Goal: Information Seeking & Learning: Learn about a topic

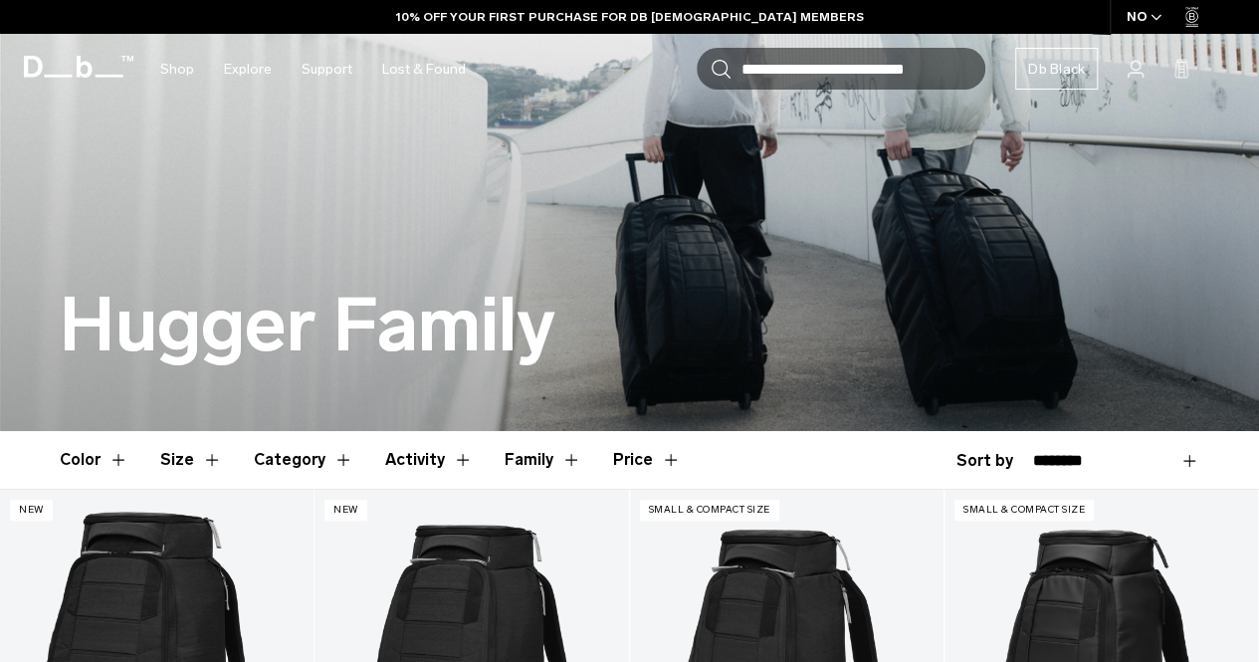
scroll to position [213, 0]
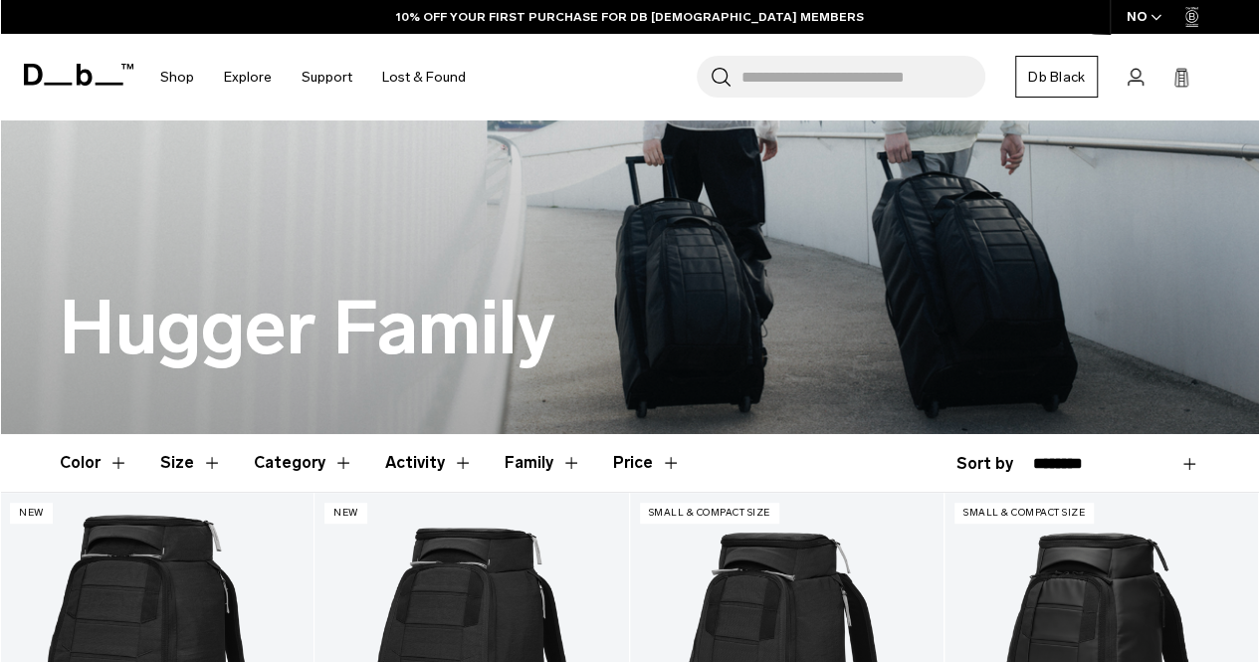
click at [324, 449] on button "Category" at bounding box center [304, 463] width 100 height 58
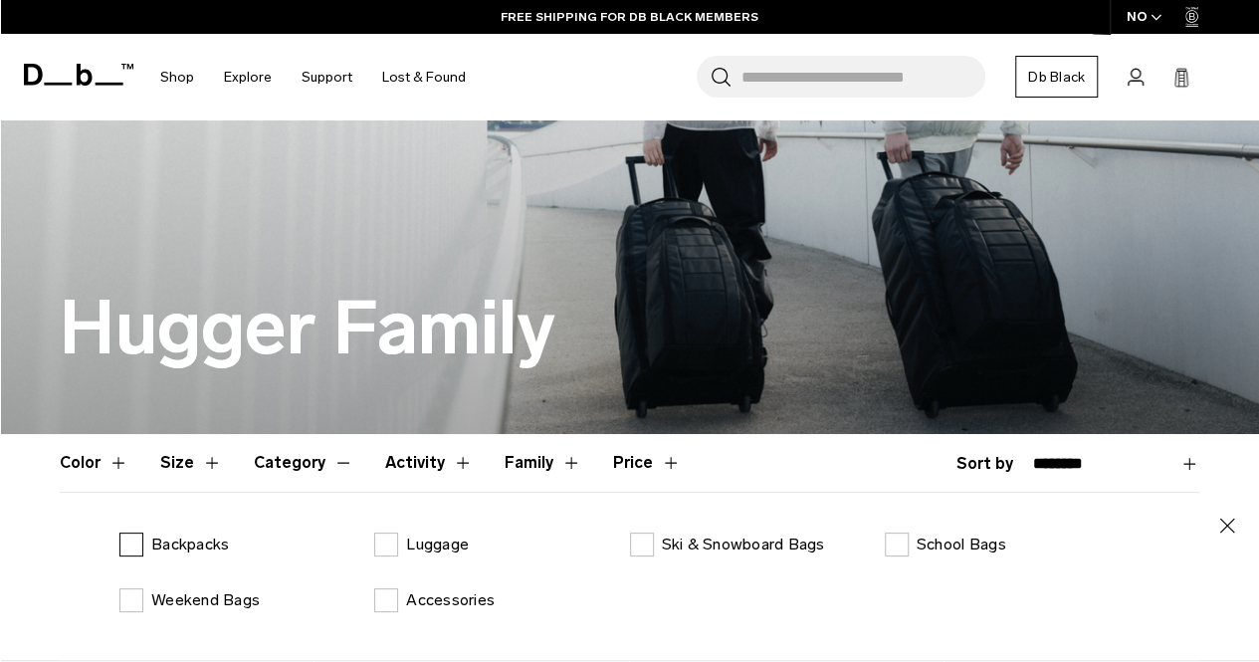
click at [131, 538] on label "Backpacks" at bounding box center [173, 544] width 109 height 24
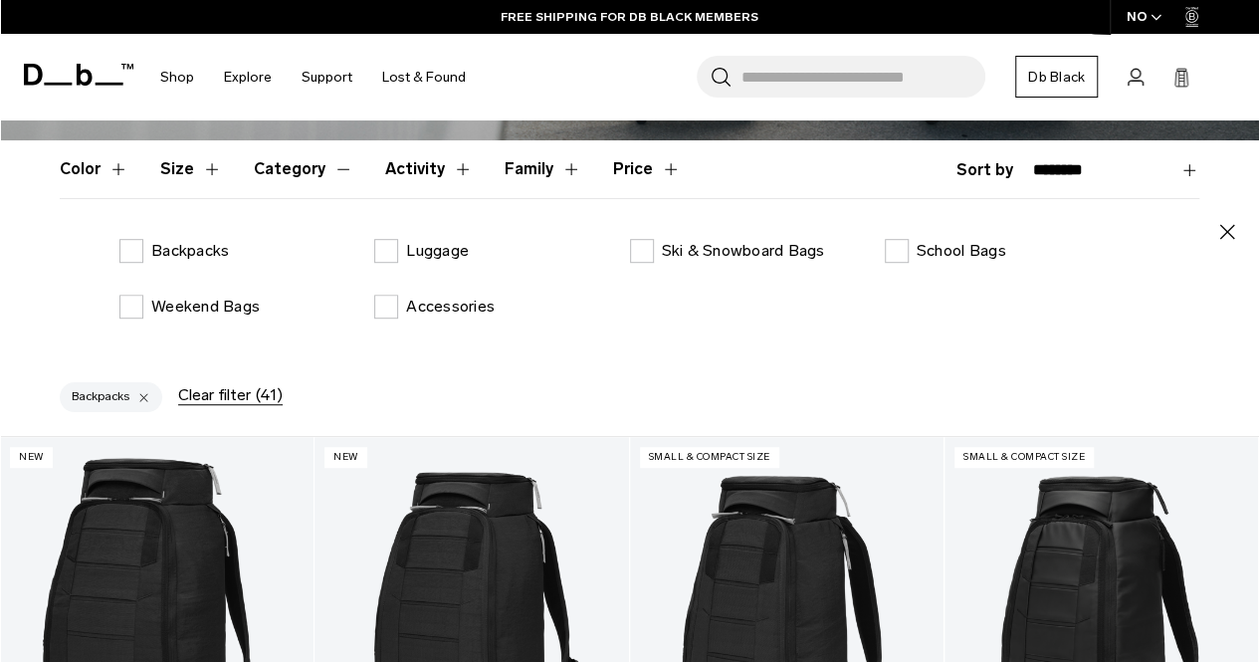
scroll to position [507, 0]
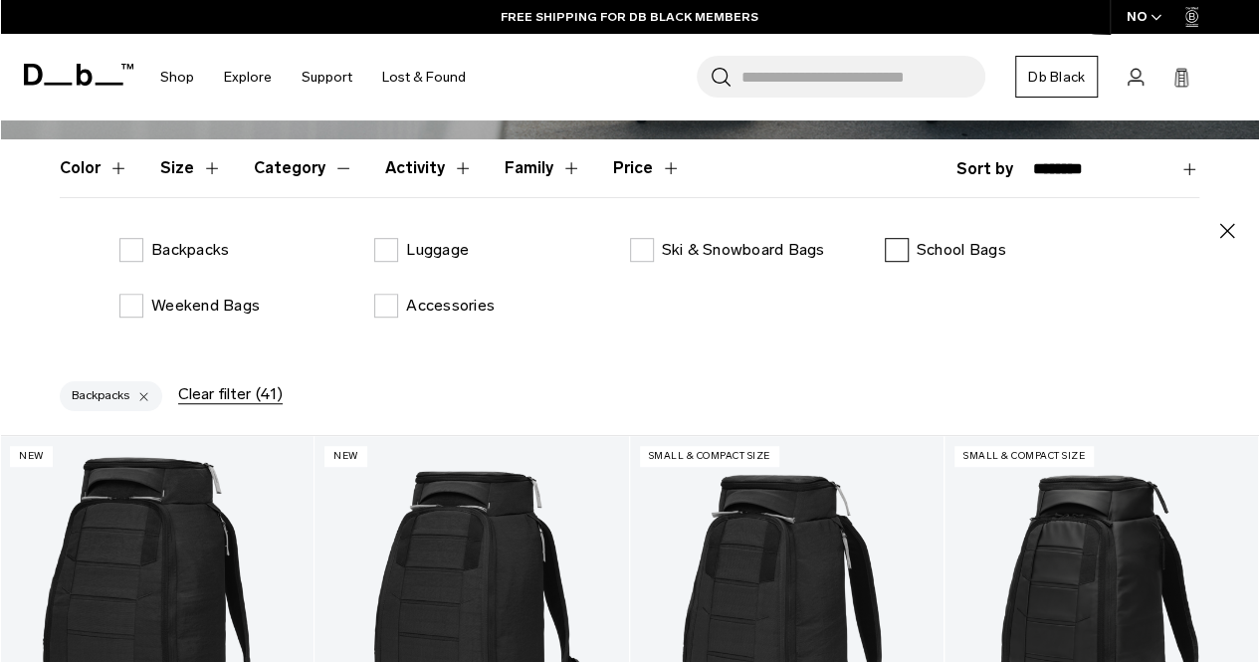
click at [892, 242] on label "School Bags" at bounding box center [945, 250] width 121 height 24
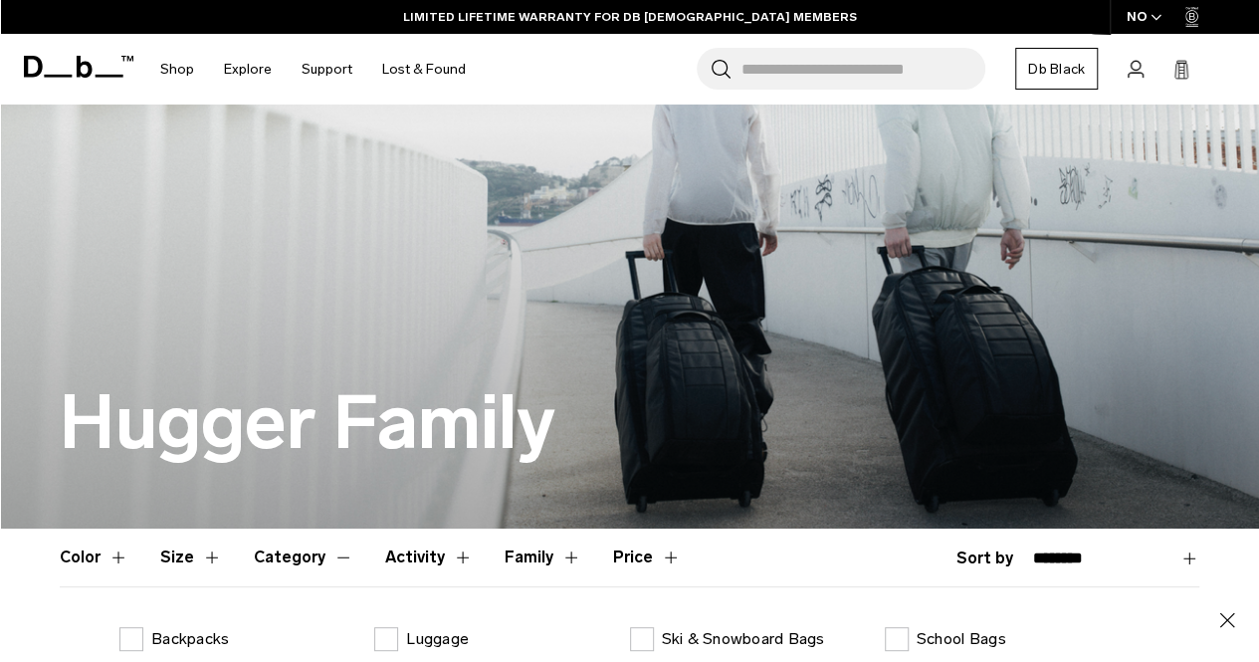
scroll to position [507, 0]
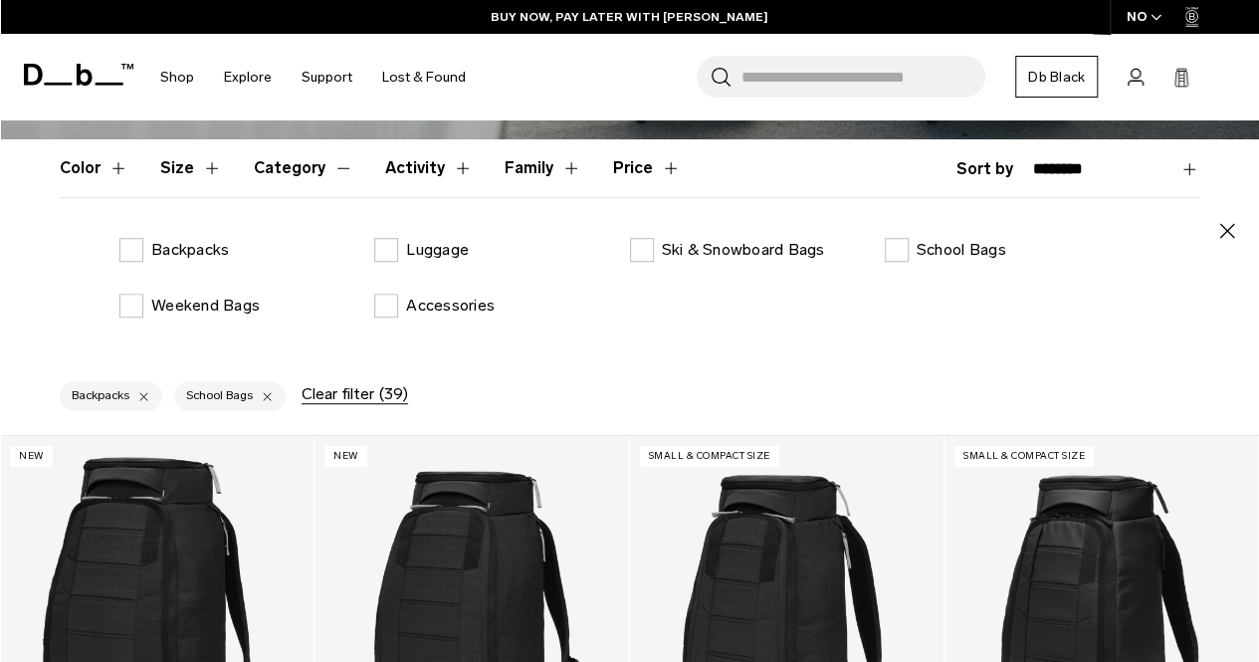
scroll to position [213, 0]
